Goal: Find specific page/section: Find specific page/section

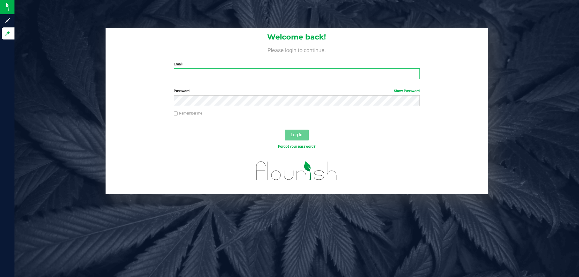
click at [212, 72] on input "Email" at bounding box center [297, 73] width 246 height 11
type input "[EMAIL_ADDRESS][DOMAIN_NAME]"
click at [285, 130] on button "Log In" at bounding box center [297, 135] width 24 height 11
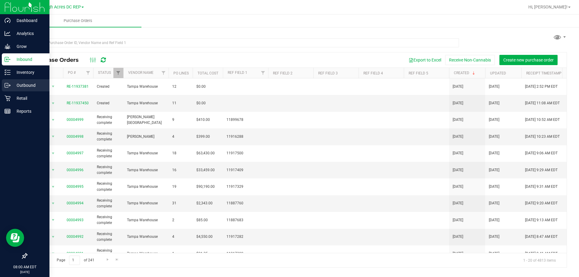
click at [30, 84] on p "Outbound" at bounding box center [29, 85] width 36 height 7
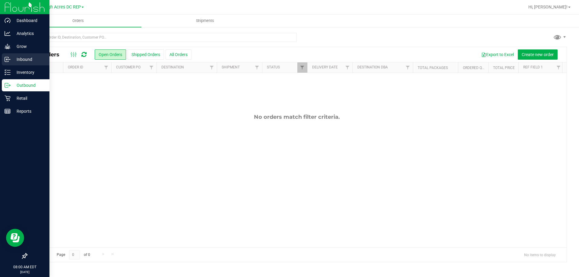
click at [27, 57] on p "Inbound" at bounding box center [29, 59] width 36 height 7
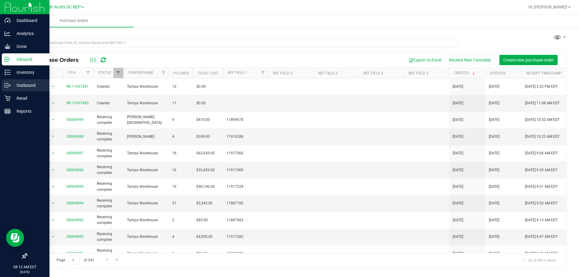
click at [26, 86] on p "Outbound" at bounding box center [29, 85] width 36 height 7
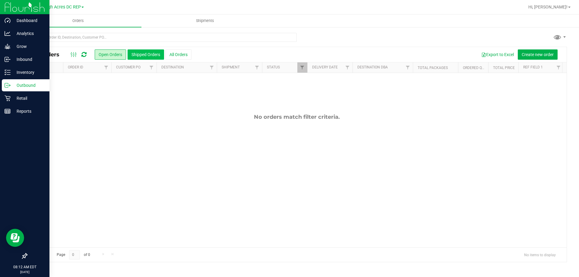
click at [153, 59] on button "Shipped Orders" at bounding box center [146, 54] width 37 height 10
